Goal: Task Accomplishment & Management: Manage account settings

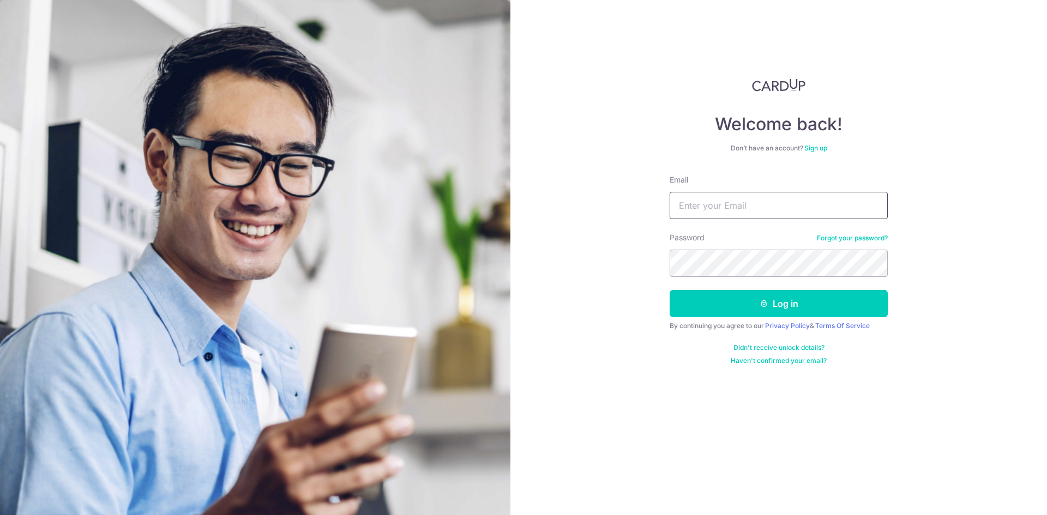
click at [688, 194] on input "Email" at bounding box center [779, 205] width 218 height 27
type input "[EMAIL_ADDRESS][DOMAIN_NAME]"
click at [670, 290] on button "Log in" at bounding box center [779, 303] width 218 height 27
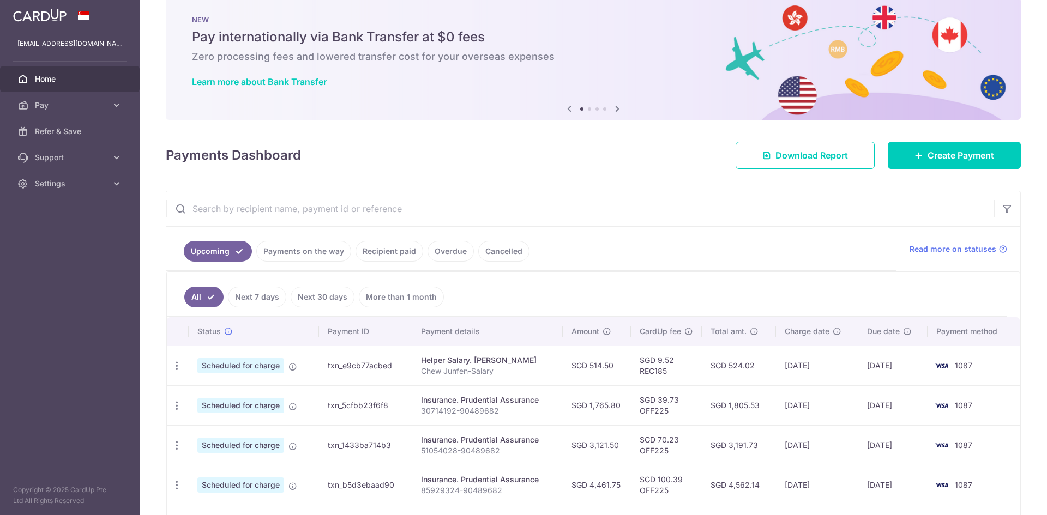
scroll to position [73, 0]
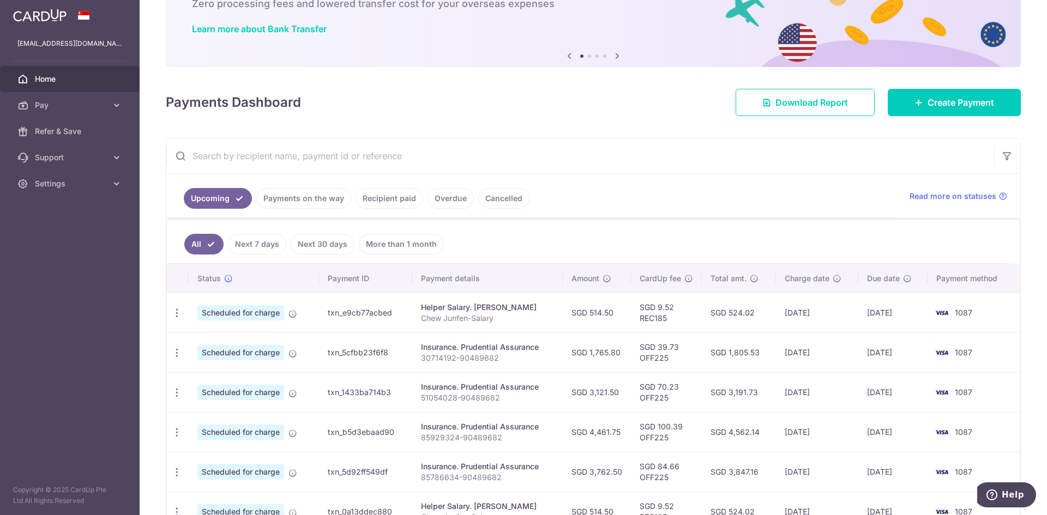
click at [310, 202] on link "Payments on the way" at bounding box center [303, 198] width 95 height 21
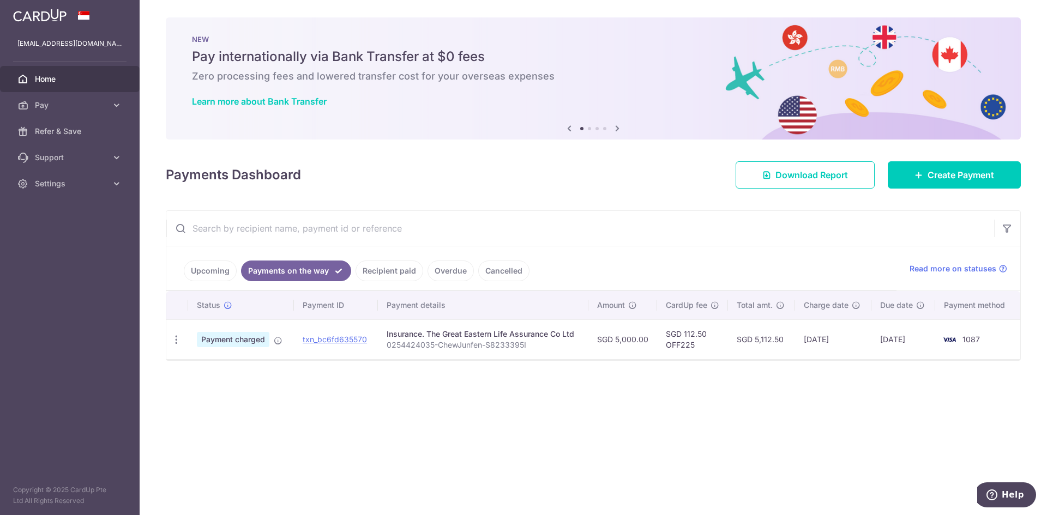
click at [378, 267] on link "Recipient paid" at bounding box center [390, 271] width 68 height 21
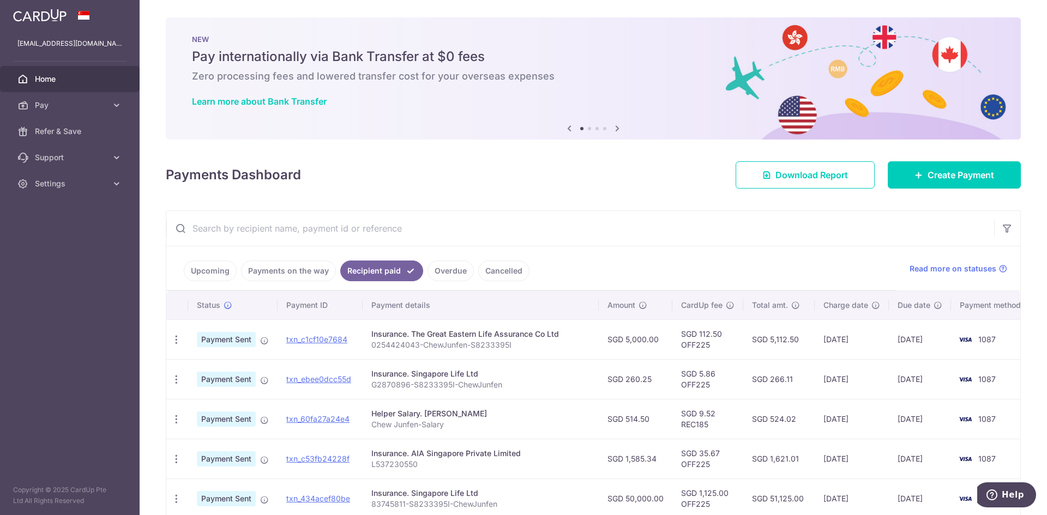
click at [303, 275] on link "Payments on the way" at bounding box center [288, 271] width 95 height 21
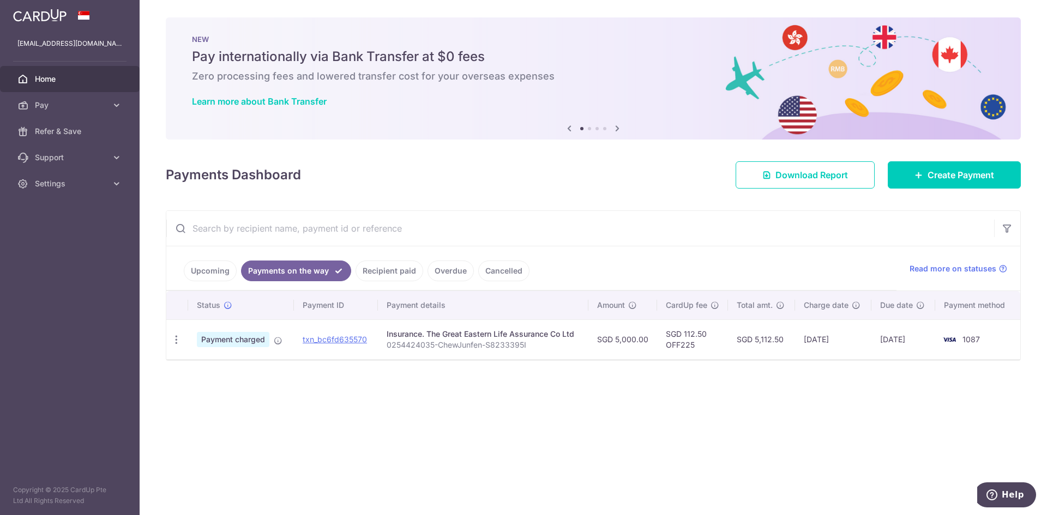
click at [364, 272] on link "Recipient paid" at bounding box center [390, 271] width 68 height 21
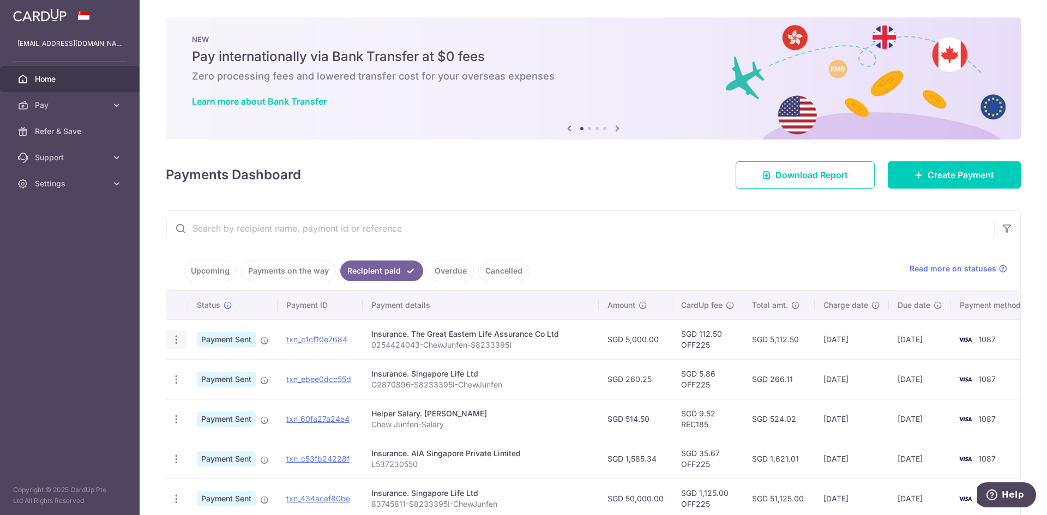
click at [178, 341] on icon "button" at bounding box center [176, 339] width 11 height 11
click at [207, 369] on span "PDF Receipt" at bounding box center [234, 369] width 74 height 11
